Goal: Information Seeking & Learning: Learn about a topic

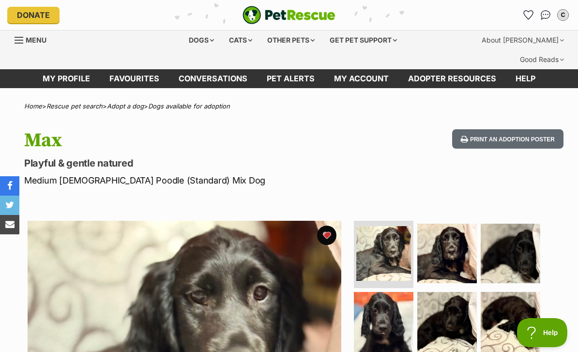
click at [191, 37] on div "Dogs" at bounding box center [201, 39] width 39 height 19
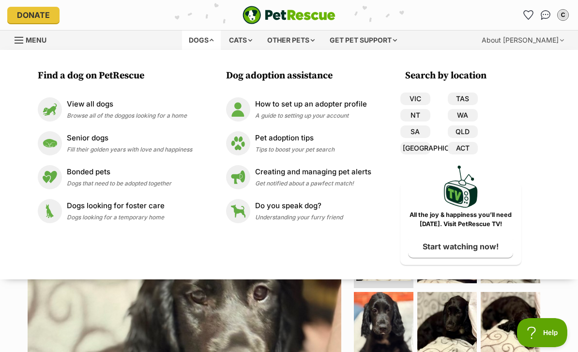
click at [186, 117] on span "Browse all of the doggos looking for a home" at bounding box center [127, 115] width 120 height 7
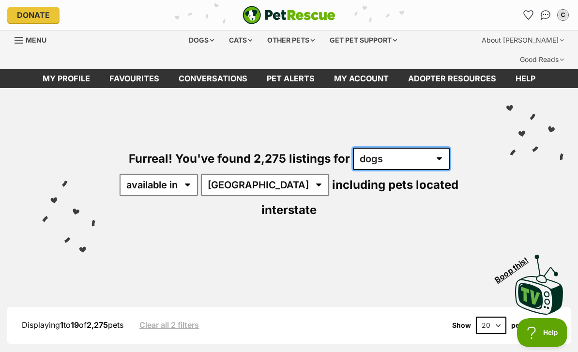
click at [406, 148] on select "any type of pet cats dogs other pets" at bounding box center [401, 159] width 97 height 22
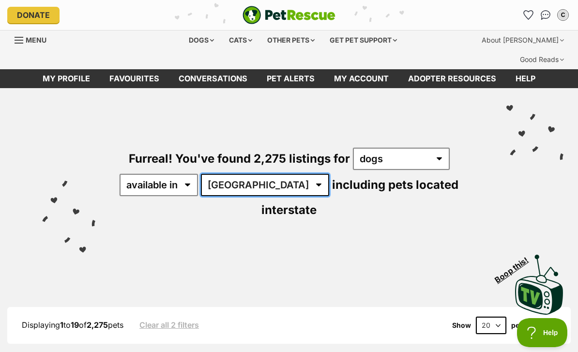
click at [252, 174] on select "Australia ACT NSW NT QLD SA TAS VIC WA" at bounding box center [265, 185] width 128 height 22
select select "VIC"
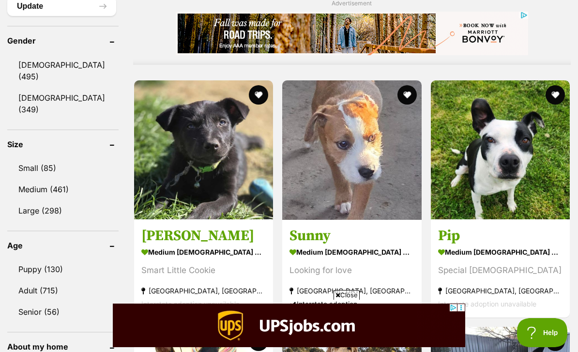
click at [211, 245] on section "medium male Dog Smart Little Cookie Cheltenham, VIC Interstate adoption unavail…" at bounding box center [203, 277] width 124 height 65
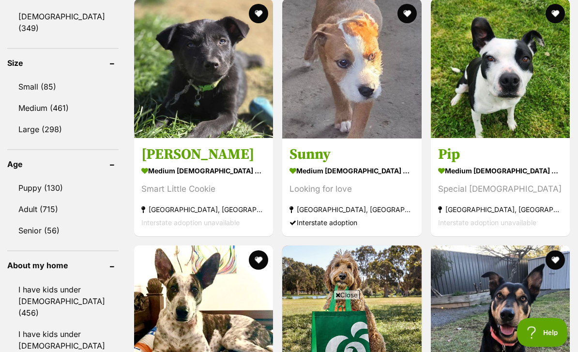
scroll to position [945, 0]
click at [69, 178] on link "Puppy (130)" at bounding box center [62, 188] width 111 height 20
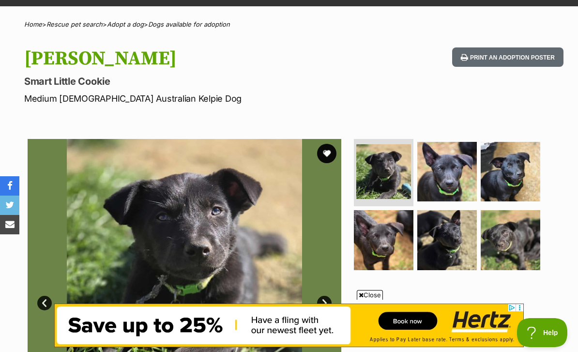
scroll to position [78, 0]
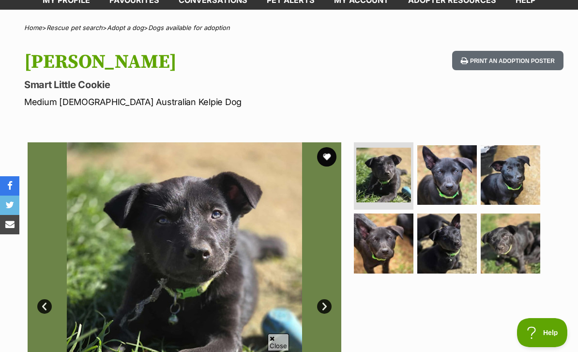
click at [511, 228] on img at bounding box center [511, 243] width 60 height 60
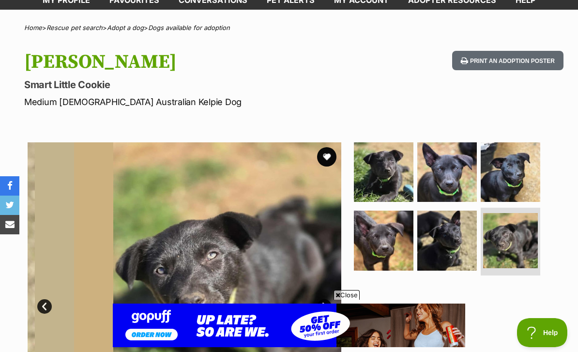
scroll to position [0, 0]
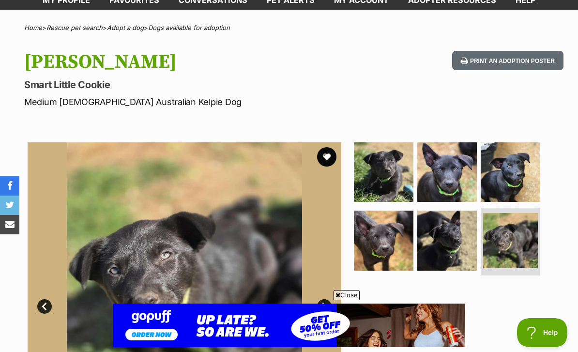
click at [467, 228] on img at bounding box center [447, 241] width 60 height 60
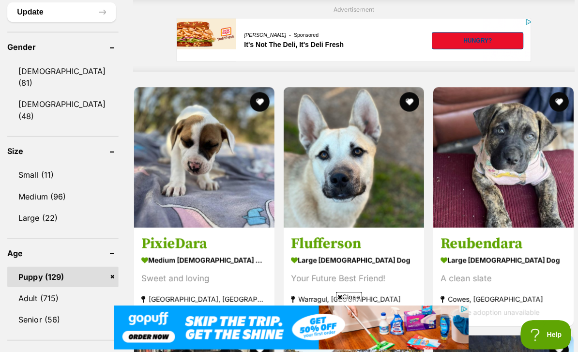
scroll to position [859, 0]
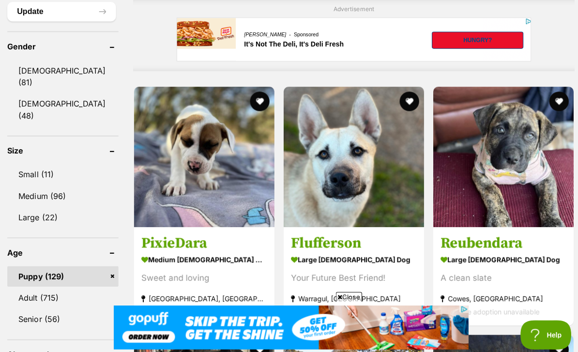
click at [76, 163] on link "Small (11)" at bounding box center [62, 173] width 110 height 20
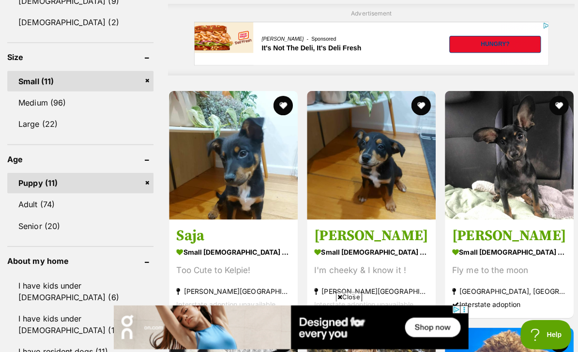
scroll to position [826, 0]
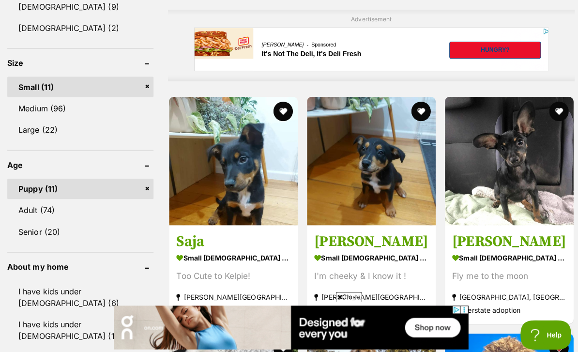
click at [124, 97] on link "Medium (96)" at bounding box center [79, 107] width 145 height 20
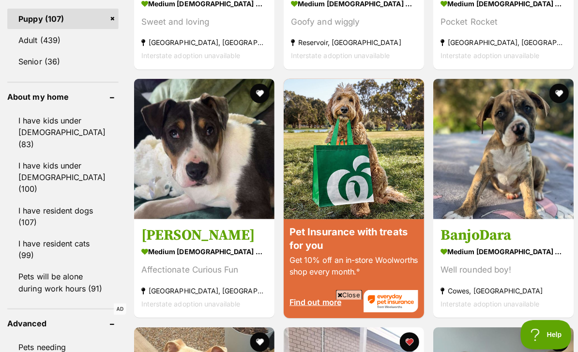
scroll to position [1118, 0]
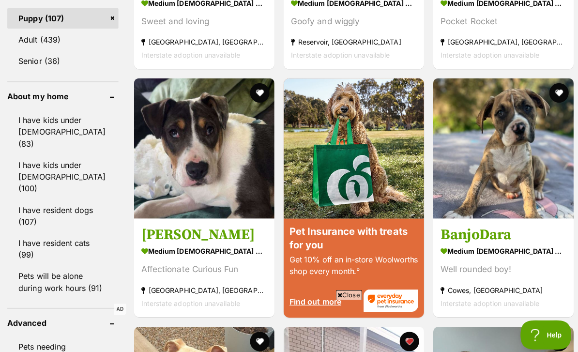
click at [76, 198] on link "I have resident dogs (107)" at bounding box center [62, 214] width 110 height 32
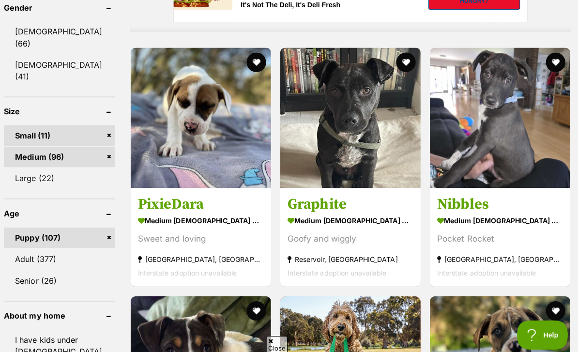
scroll to position [923, 0]
click at [214, 194] on h3 "PixieDara" at bounding box center [202, 203] width 125 height 18
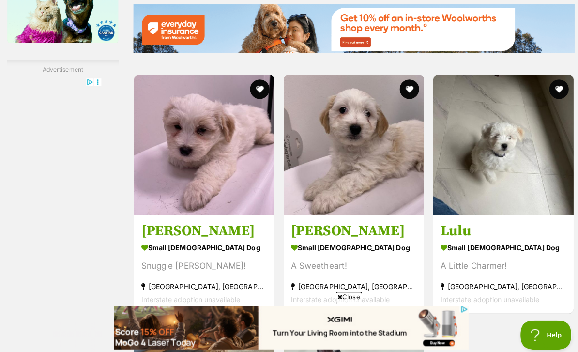
scroll to position [1726, 0]
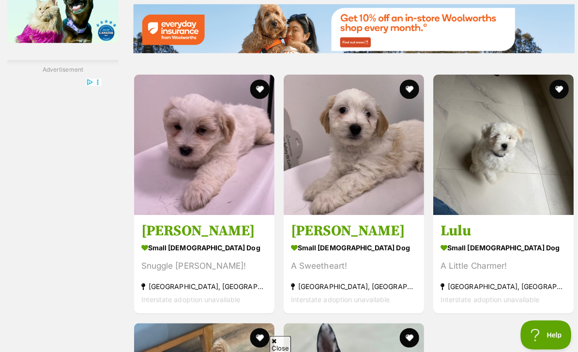
click at [529, 228] on h3 "Lulu" at bounding box center [500, 230] width 125 height 18
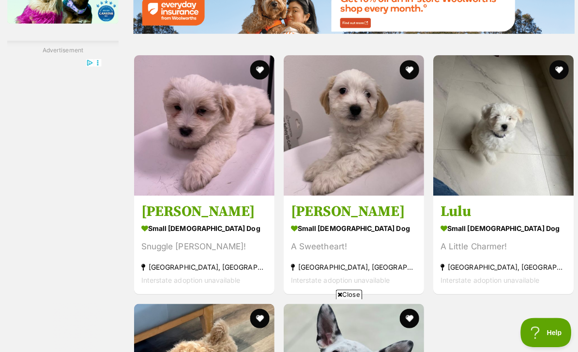
click at [308, 209] on h3 "Ollie" at bounding box center [351, 213] width 125 height 18
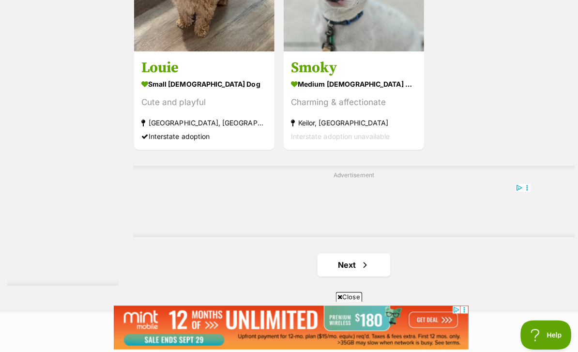
scroll to position [2135, 0]
click at [358, 269] on span "Next page" at bounding box center [363, 263] width 10 height 12
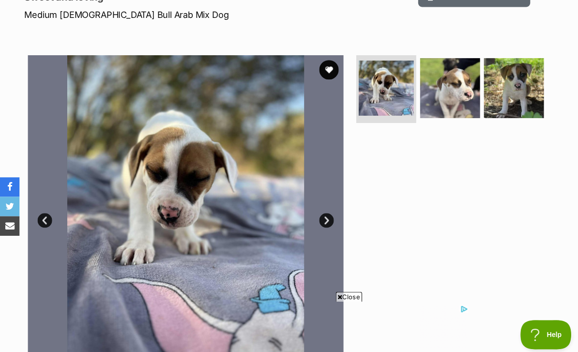
scroll to position [166, 0]
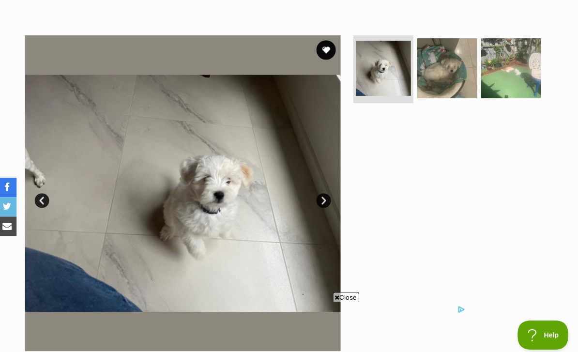
scroll to position [195, 0]
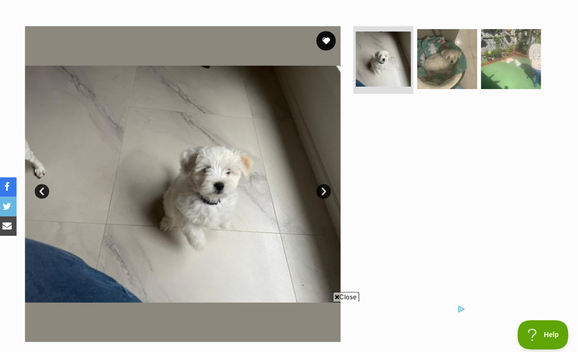
click at [328, 156] on img at bounding box center [185, 183] width 314 height 314
click at [319, 183] on link "Next" at bounding box center [324, 190] width 15 height 15
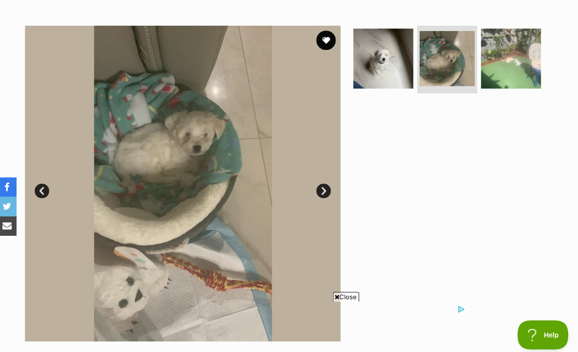
click at [319, 182] on link "Next" at bounding box center [324, 189] width 15 height 15
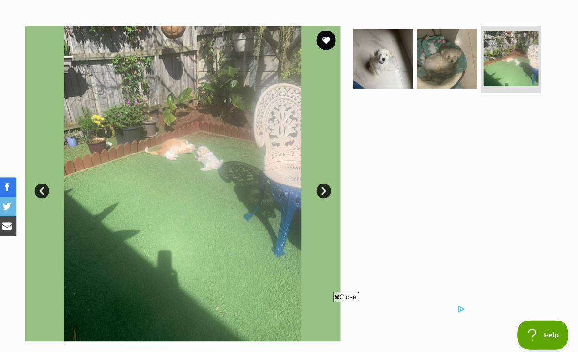
click at [318, 182] on link "Next" at bounding box center [324, 189] width 15 height 15
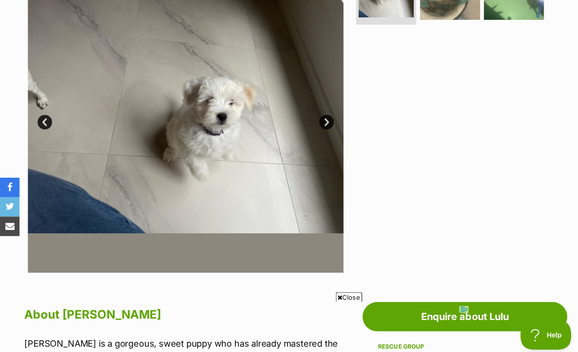
scroll to position [208, 0]
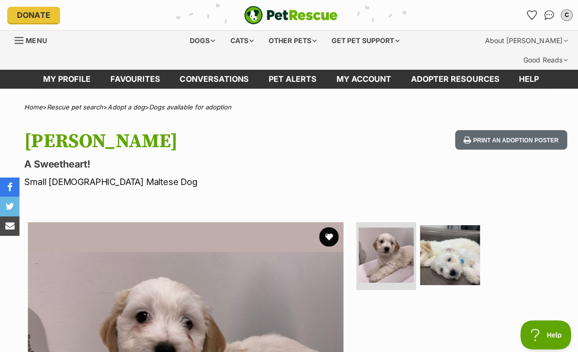
click at [442, 234] on img at bounding box center [447, 254] width 60 height 60
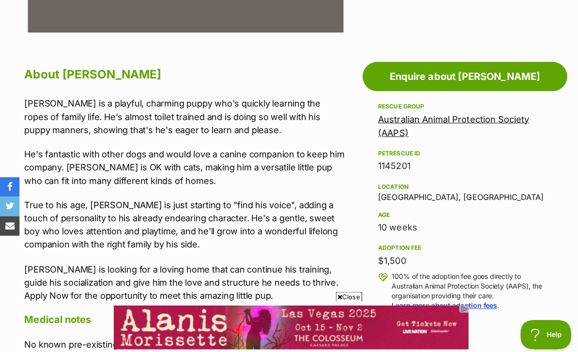
scroll to position [502, 0]
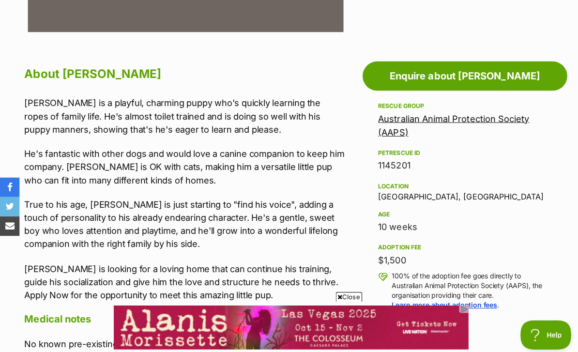
click at [517, 242] on div "Adoption fee" at bounding box center [462, 246] width 172 height 8
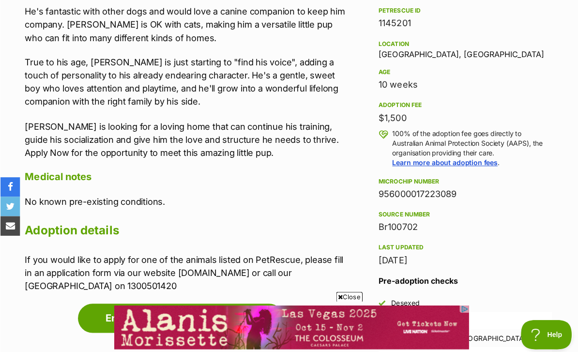
scroll to position [644, 0]
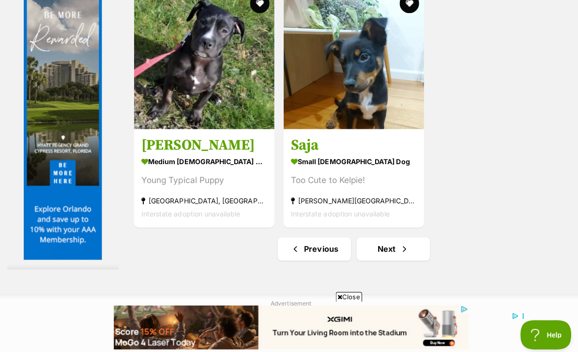
scroll to position [2151, 0]
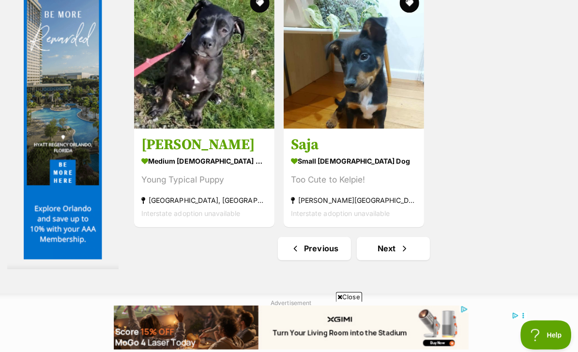
click at [403, 258] on link "Next" at bounding box center [390, 246] width 73 height 23
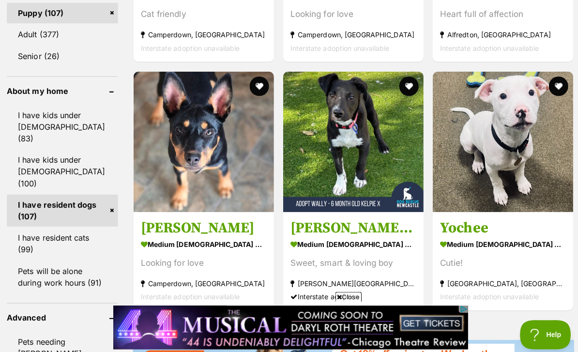
scroll to position [1147, 0]
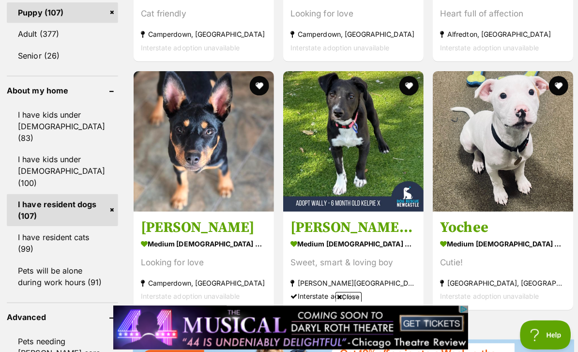
click at [505, 217] on h3 "Yochee" at bounding box center [500, 226] width 125 height 18
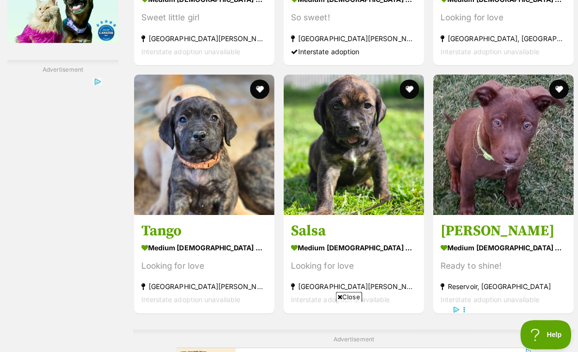
scroll to position [1726, 0]
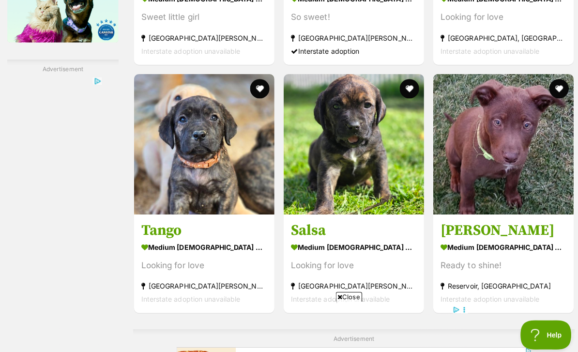
click at [342, 231] on h3 "Salsa" at bounding box center [351, 229] width 125 height 18
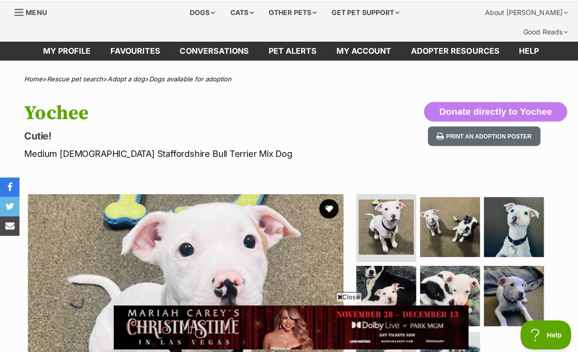
click at [466, 224] on img at bounding box center [447, 226] width 60 height 60
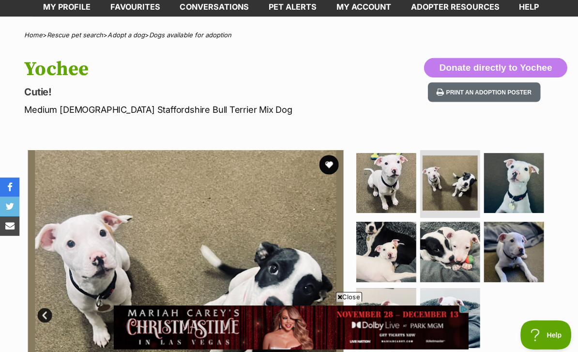
scroll to position [108, 0]
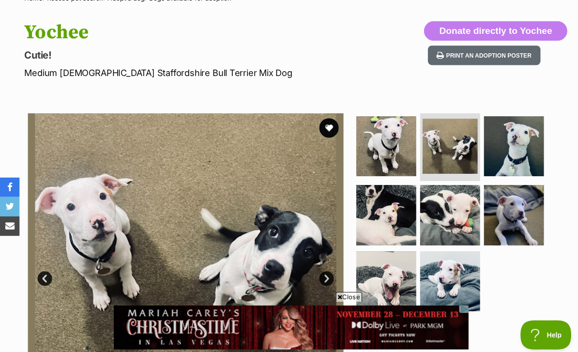
click at [525, 189] on img at bounding box center [511, 214] width 60 height 60
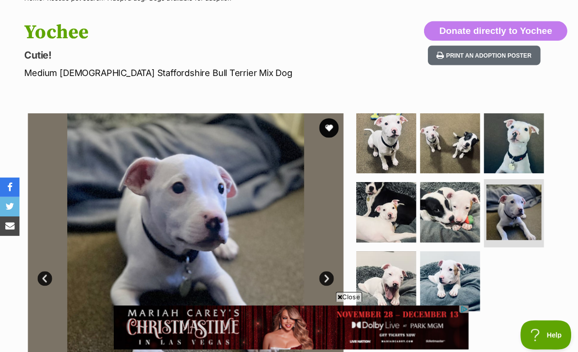
click at [450, 262] on img at bounding box center [447, 280] width 60 height 60
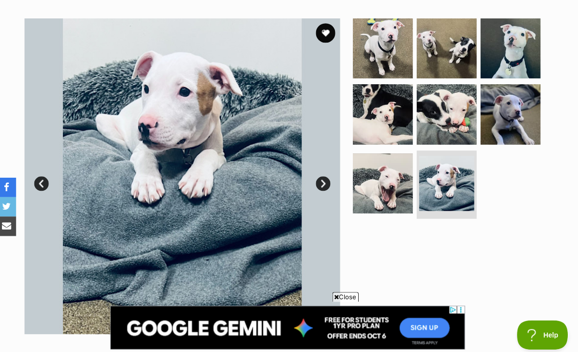
scroll to position [201, 0]
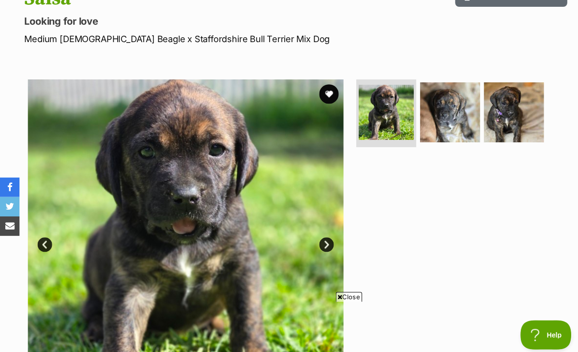
click at [451, 96] on img at bounding box center [447, 112] width 60 height 60
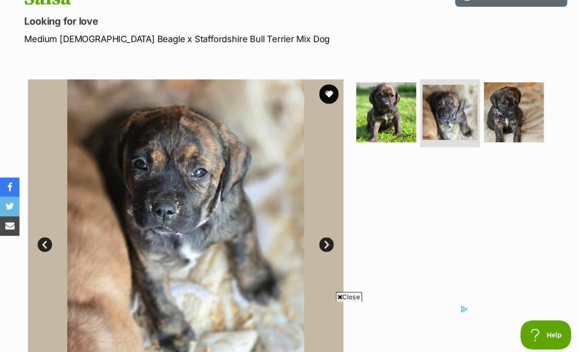
click at [514, 100] on img at bounding box center [511, 112] width 60 height 60
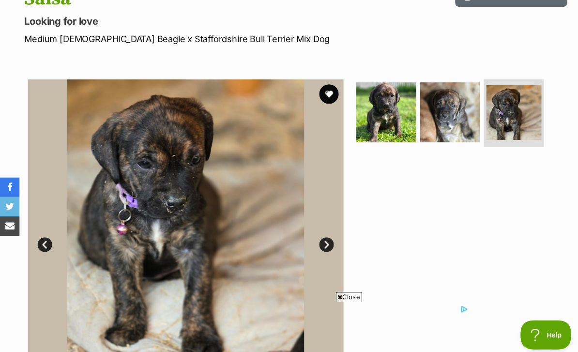
click at [446, 217] on div at bounding box center [451, 236] width 198 height 314
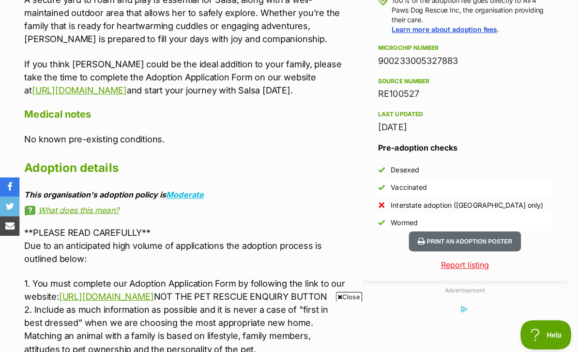
scroll to position [772, 0]
